Goal: Check status: Check status

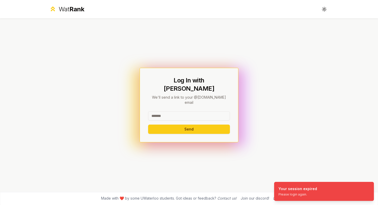
click at [179, 111] on input at bounding box center [189, 115] width 82 height 9
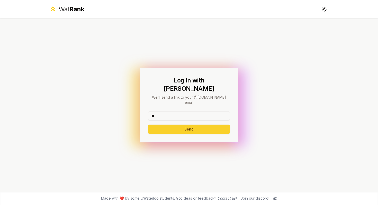
type input "*******"
click at [193, 125] on button "Send" at bounding box center [189, 129] width 82 height 9
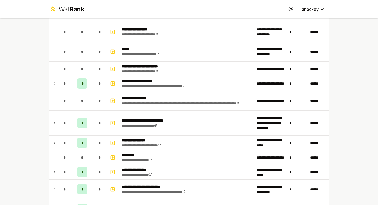
scroll to position [782, 0]
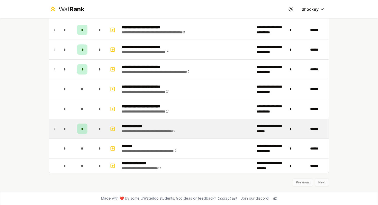
click at [55, 131] on icon at bounding box center [54, 129] width 4 height 6
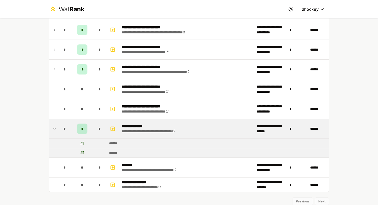
click at [53, 130] on icon at bounding box center [54, 129] width 4 height 6
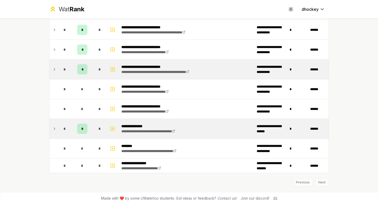
click at [55, 72] on icon at bounding box center [54, 69] width 4 height 6
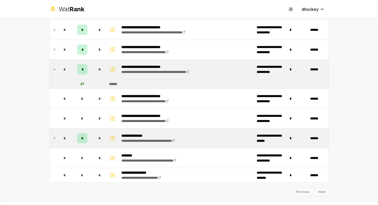
click at [55, 72] on icon at bounding box center [54, 69] width 4 height 6
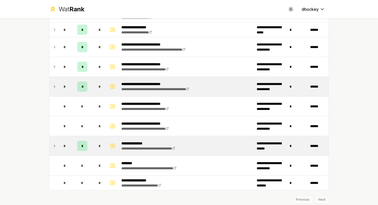
scroll to position [760, 0]
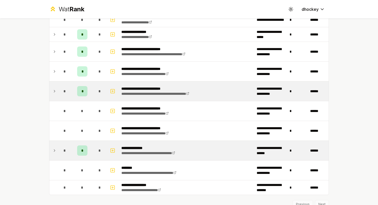
click at [55, 72] on icon at bounding box center [54, 71] width 4 height 6
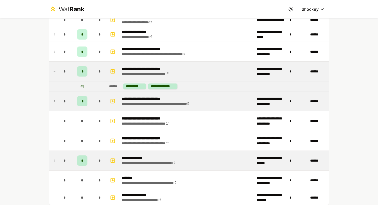
click at [55, 72] on icon at bounding box center [54, 71] width 4 height 6
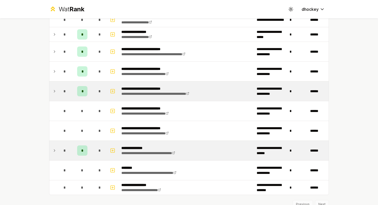
click at [55, 92] on icon at bounding box center [54, 91] width 1 height 2
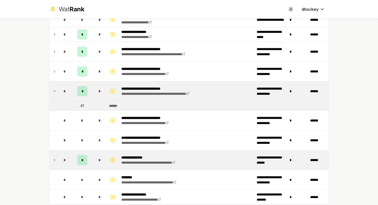
click at [55, 92] on icon at bounding box center [54, 91] width 2 height 1
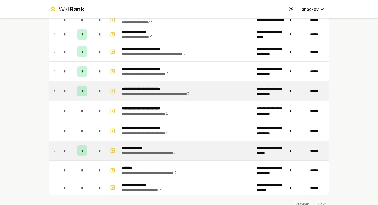
click at [55, 148] on icon at bounding box center [54, 151] width 4 height 6
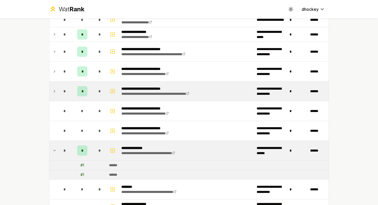
click at [55, 148] on icon at bounding box center [54, 151] width 4 height 6
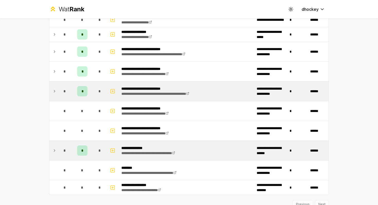
scroll to position [756, 0]
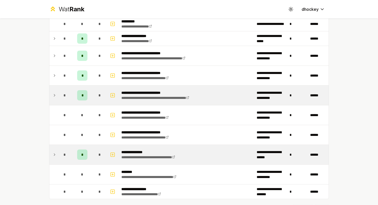
click at [55, 96] on icon at bounding box center [54, 95] width 4 height 6
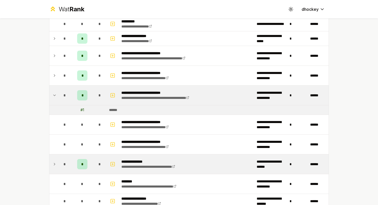
click at [55, 96] on icon at bounding box center [54, 95] width 4 height 6
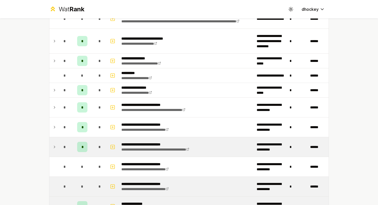
scroll to position [704, 0]
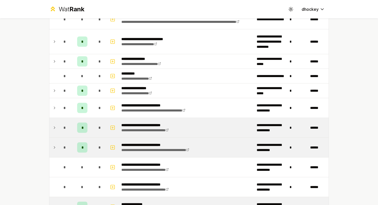
click at [52, 125] on td at bounding box center [53, 128] width 8 height 20
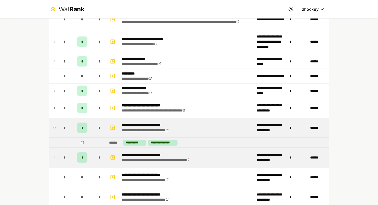
click at [52, 125] on td at bounding box center [53, 128] width 8 height 20
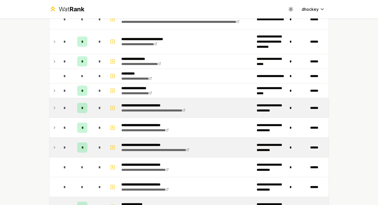
click at [51, 106] on td at bounding box center [53, 108] width 8 height 20
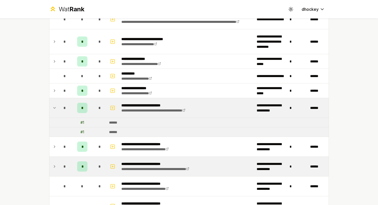
click at [53, 106] on icon at bounding box center [54, 108] width 4 height 6
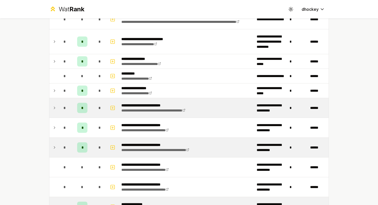
click at [53, 106] on icon at bounding box center [54, 108] width 4 height 6
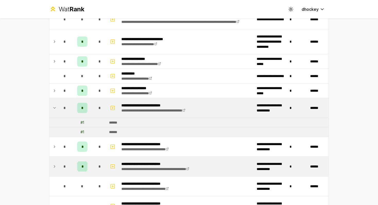
click at [53, 106] on icon at bounding box center [54, 108] width 4 height 6
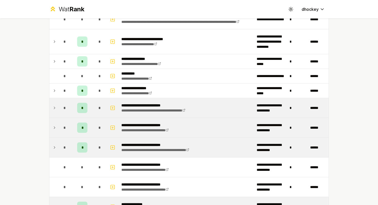
click at [54, 129] on icon at bounding box center [54, 128] width 1 height 2
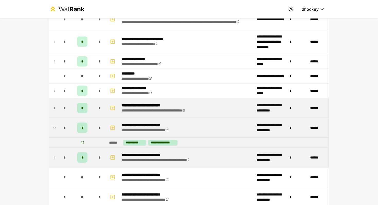
click at [54, 129] on icon at bounding box center [54, 128] width 4 height 6
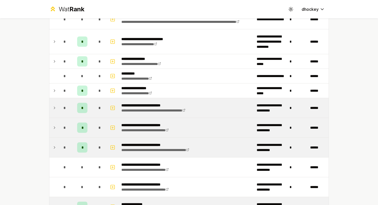
click at [55, 142] on td at bounding box center [53, 148] width 8 height 20
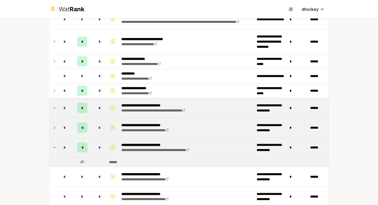
click at [55, 142] on td at bounding box center [53, 148] width 8 height 20
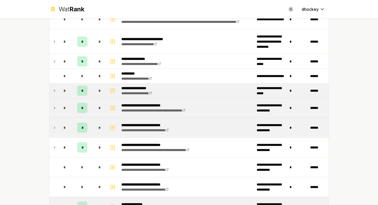
click at [51, 86] on td at bounding box center [53, 91] width 8 height 14
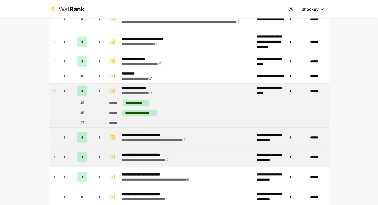
click at [50, 87] on td at bounding box center [53, 91] width 8 height 14
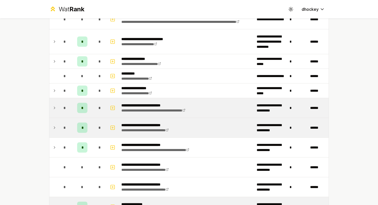
click at [53, 104] on td at bounding box center [53, 108] width 8 height 20
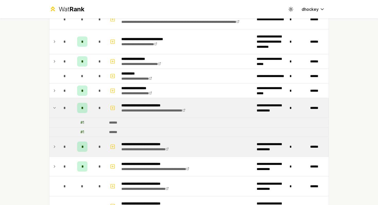
click at [53, 104] on td at bounding box center [53, 108] width 8 height 20
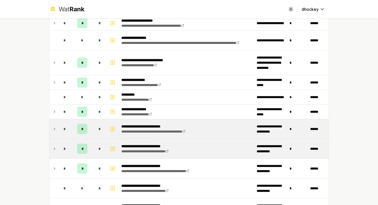
scroll to position [662, 0]
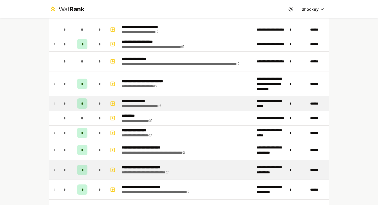
click at [56, 105] on icon at bounding box center [54, 104] width 4 height 6
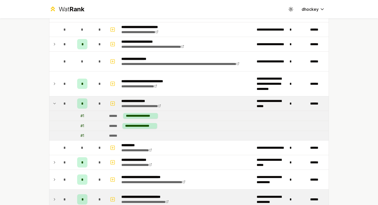
click at [56, 105] on icon at bounding box center [54, 104] width 4 height 6
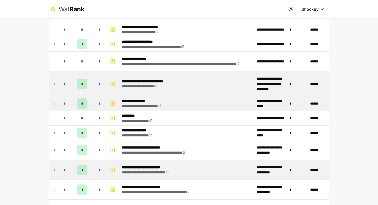
click at [52, 89] on td at bounding box center [53, 83] width 8 height 25
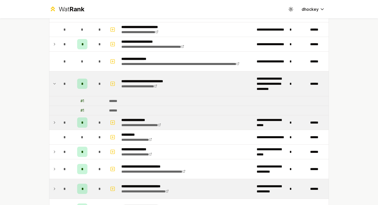
click at [52, 89] on td at bounding box center [53, 83] width 8 height 25
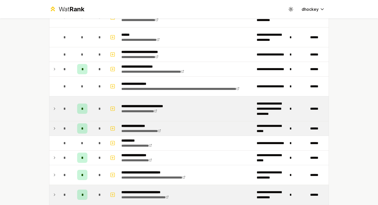
scroll to position [631, 0]
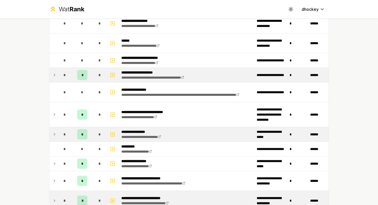
click at [52, 77] on icon at bounding box center [54, 75] width 4 height 6
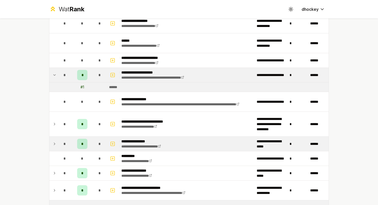
click at [52, 77] on icon at bounding box center [54, 75] width 4 height 6
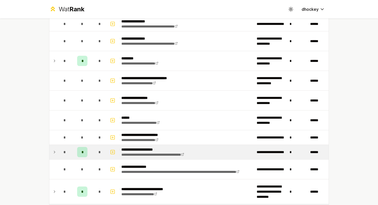
scroll to position [549, 0]
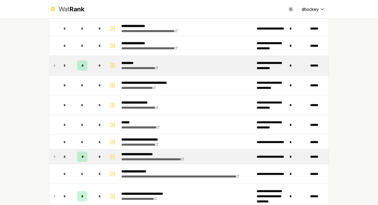
click at [54, 67] on icon at bounding box center [54, 65] width 4 height 6
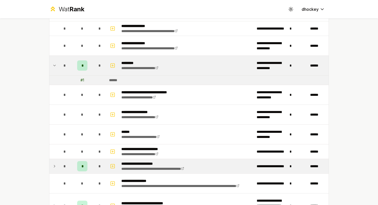
click at [54, 67] on icon at bounding box center [54, 65] width 4 height 6
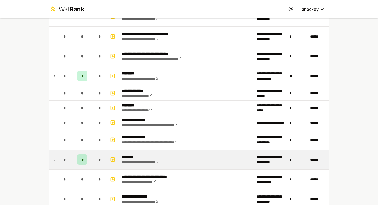
scroll to position [439, 0]
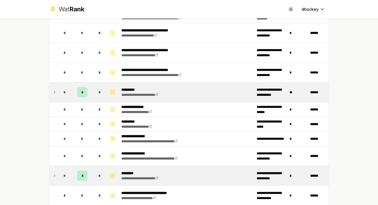
click at [56, 95] on icon at bounding box center [54, 92] width 4 height 6
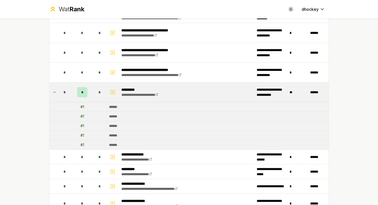
click at [52, 92] on td at bounding box center [53, 93] width 8 height 20
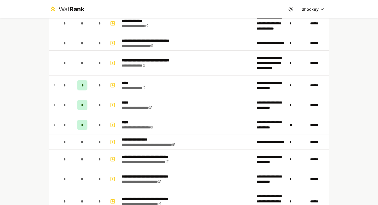
scroll to position [190, 0]
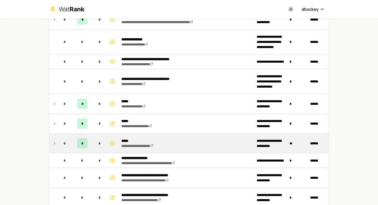
click at [57, 147] on td at bounding box center [53, 144] width 8 height 20
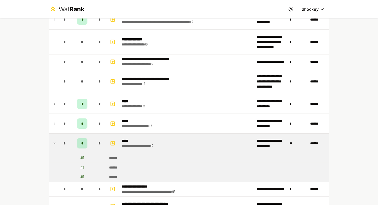
click at [57, 147] on td at bounding box center [53, 144] width 8 height 20
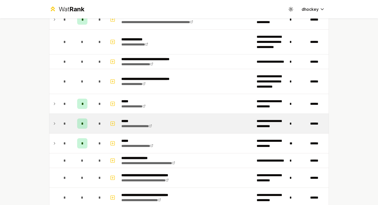
click at [54, 120] on td at bounding box center [53, 124] width 8 height 20
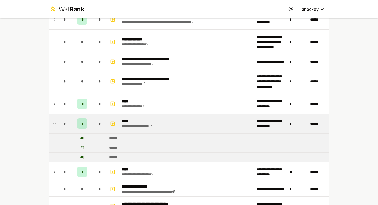
click at [54, 120] on td at bounding box center [53, 124] width 8 height 20
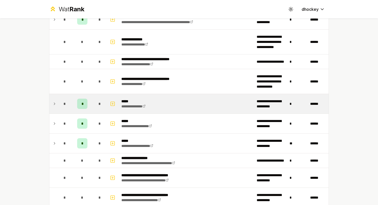
click at [55, 103] on icon at bounding box center [54, 104] width 4 height 6
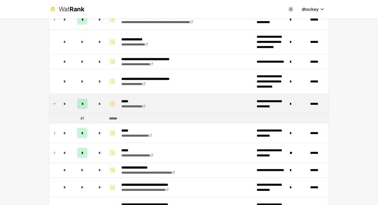
click at [55, 103] on icon at bounding box center [54, 104] width 4 height 6
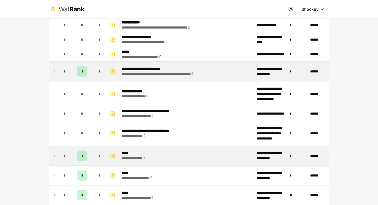
scroll to position [135, 0]
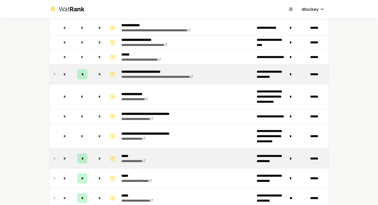
click at [53, 72] on icon at bounding box center [54, 74] width 4 height 6
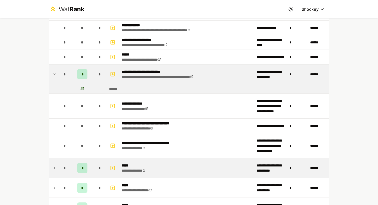
click at [53, 73] on icon at bounding box center [54, 74] width 4 height 6
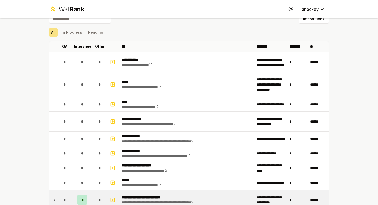
scroll to position [0, 0]
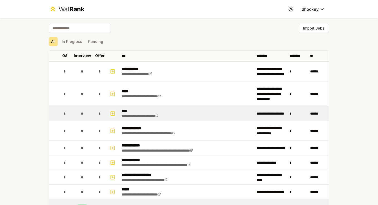
click at [114, 113] on icon "button" at bounding box center [112, 114] width 5 height 6
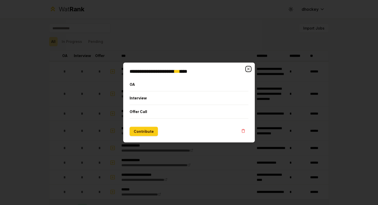
click at [247, 68] on icon "button" at bounding box center [248, 69] width 4 height 4
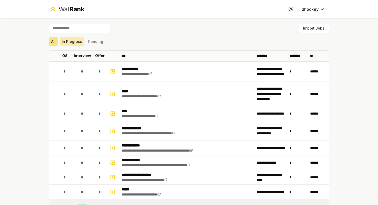
click at [76, 41] on button "In Progress" at bounding box center [72, 41] width 24 height 9
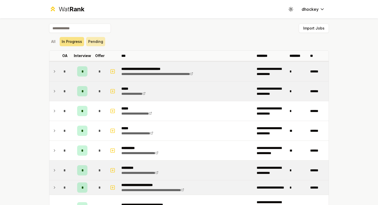
click at [102, 39] on button "Pending" at bounding box center [95, 41] width 19 height 9
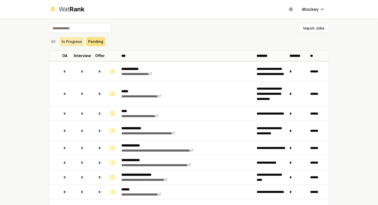
click at [78, 45] on button "In Progress" at bounding box center [72, 41] width 24 height 9
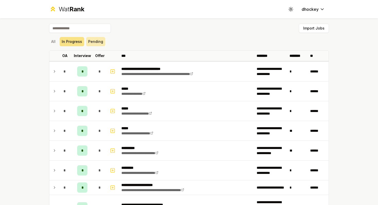
click at [96, 44] on button "Pending" at bounding box center [95, 41] width 19 height 9
